Goal: Check status

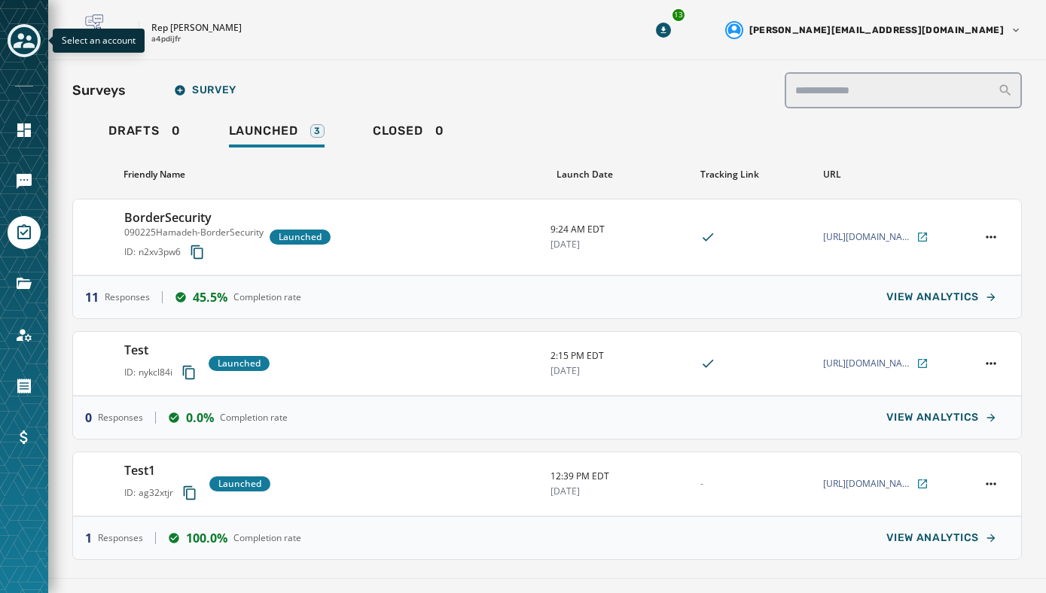
click at [17, 44] on icon "Toggle account select drawer" at bounding box center [24, 40] width 21 height 15
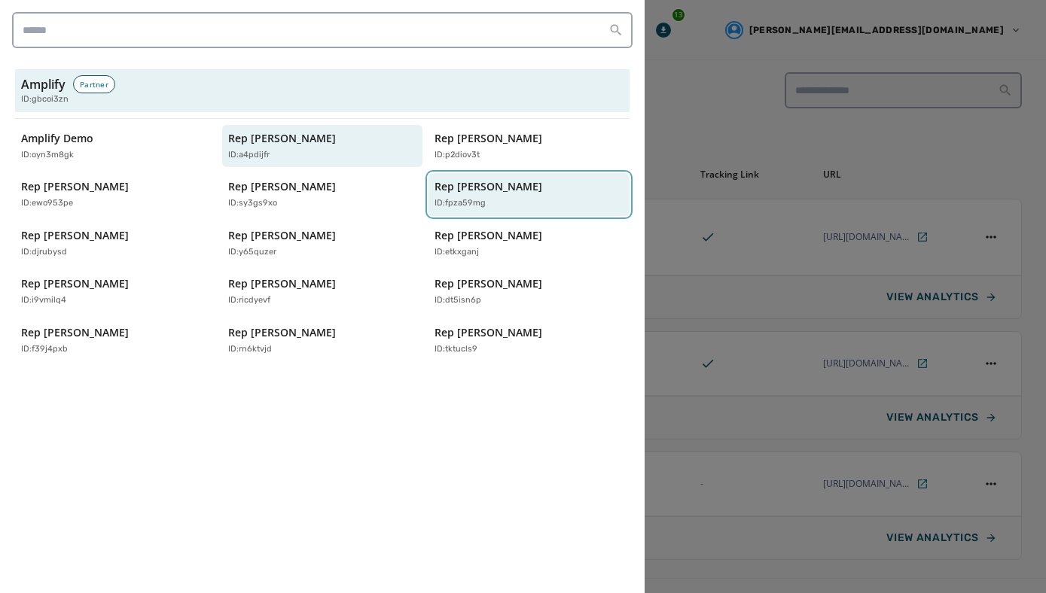
click at [444, 191] on p "Rep [PERSON_NAME]" at bounding box center [488, 186] width 108 height 15
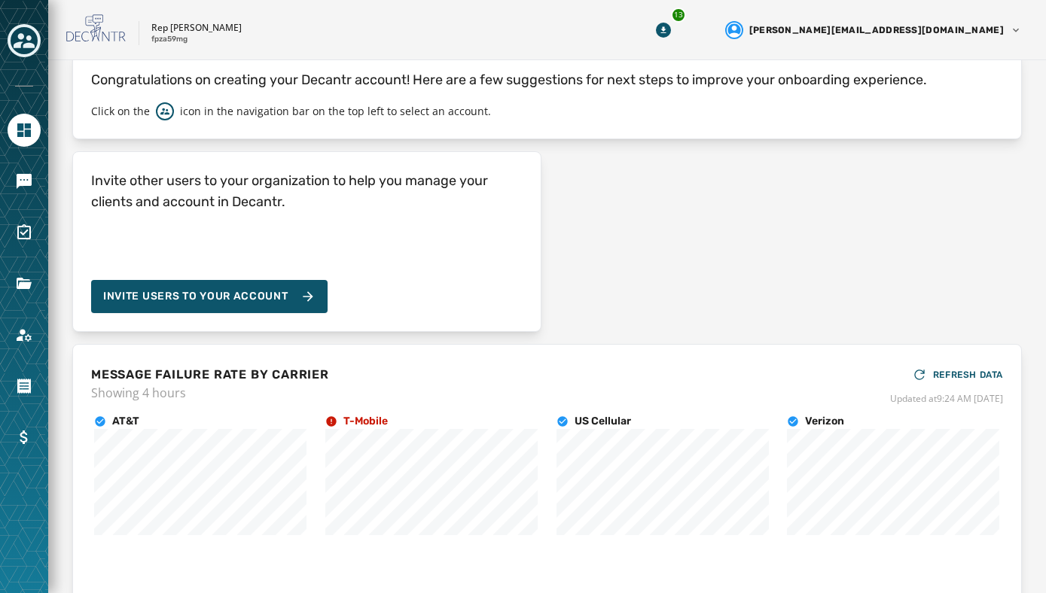
scroll to position [172, 0]
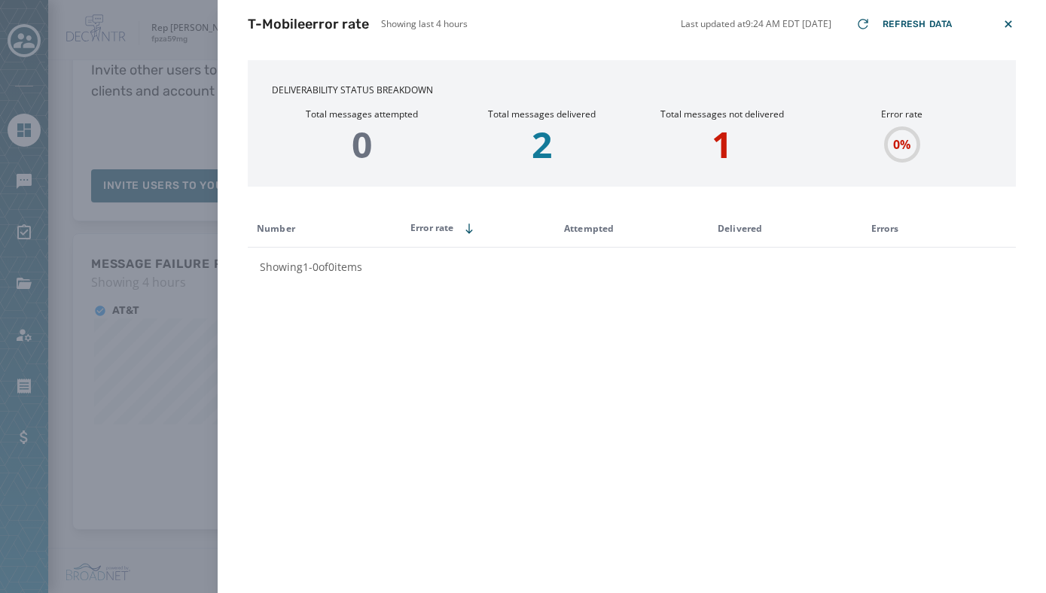
click at [1009, 28] on icon at bounding box center [1008, 24] width 15 height 15
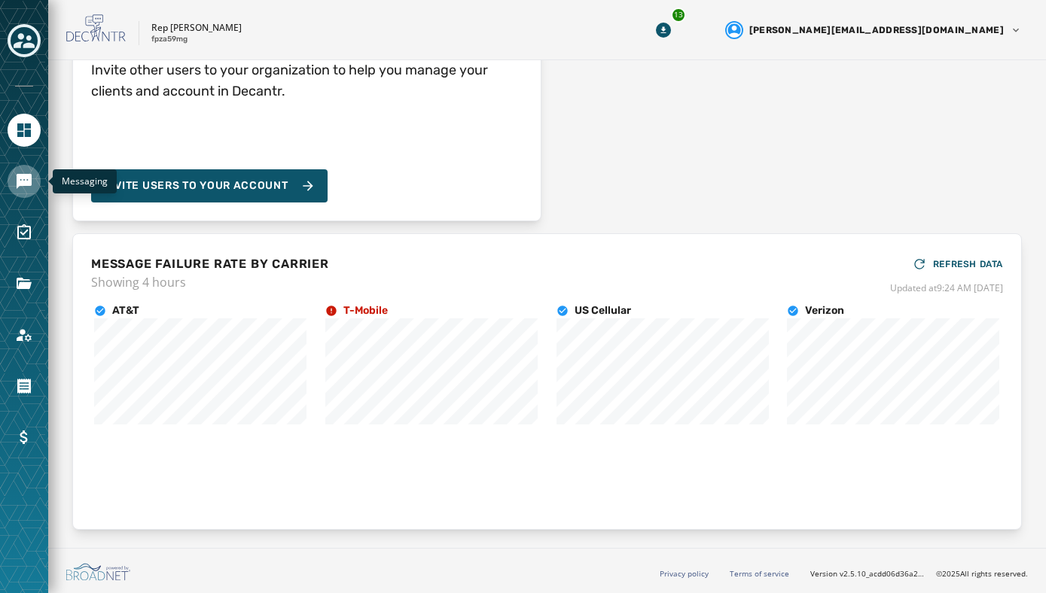
click at [26, 171] on link "Navigate to Messaging" at bounding box center [24, 181] width 33 height 33
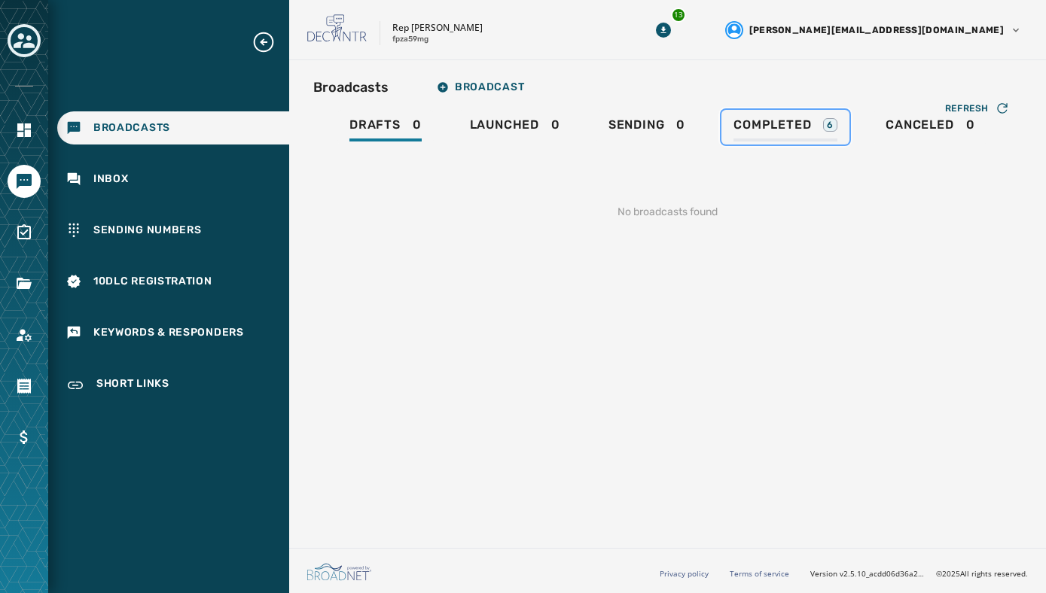
click at [767, 127] on span "Completed" at bounding box center [772, 124] width 78 height 15
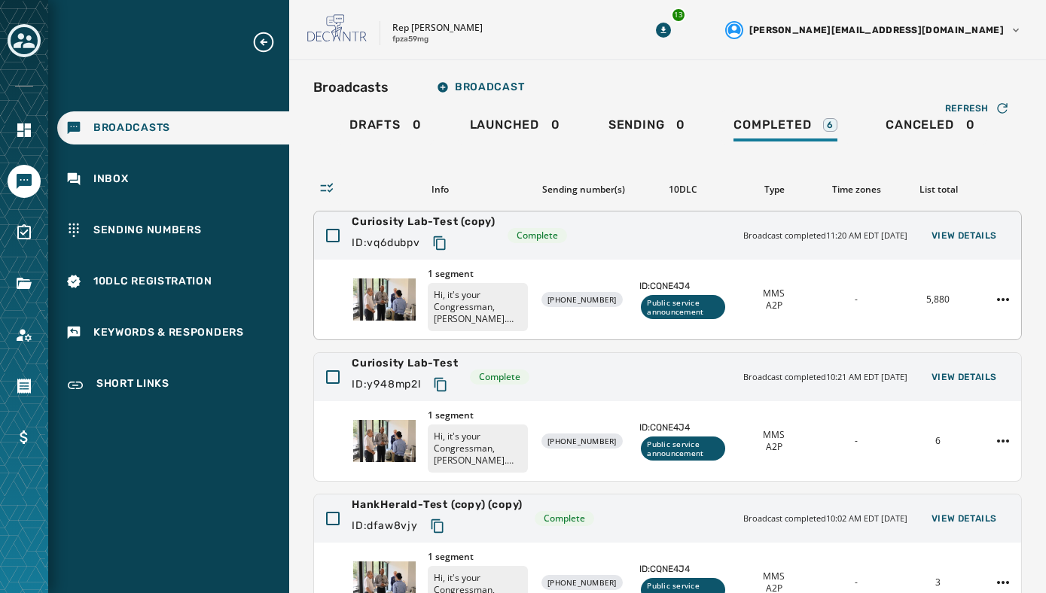
click at [860, 286] on div "1 segment Hi, it's your Congressman, [PERSON_NAME]. Innovation isn't limited to…" at bounding box center [667, 300] width 707 height 80
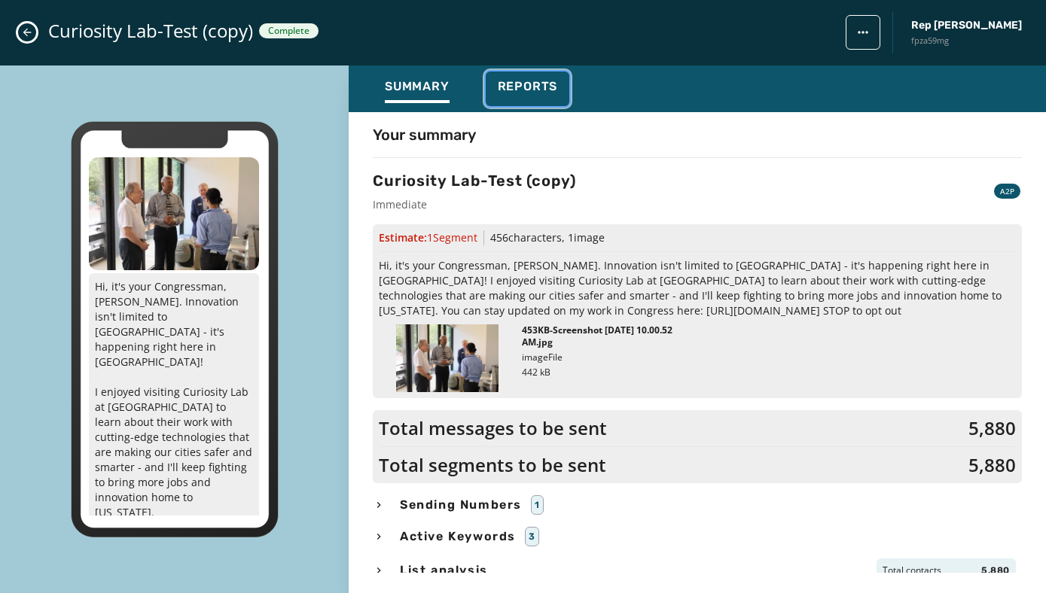
click at [530, 87] on span "Reports" at bounding box center [528, 86] width 60 height 15
